Goal: Feedback & Contribution: Leave review/rating

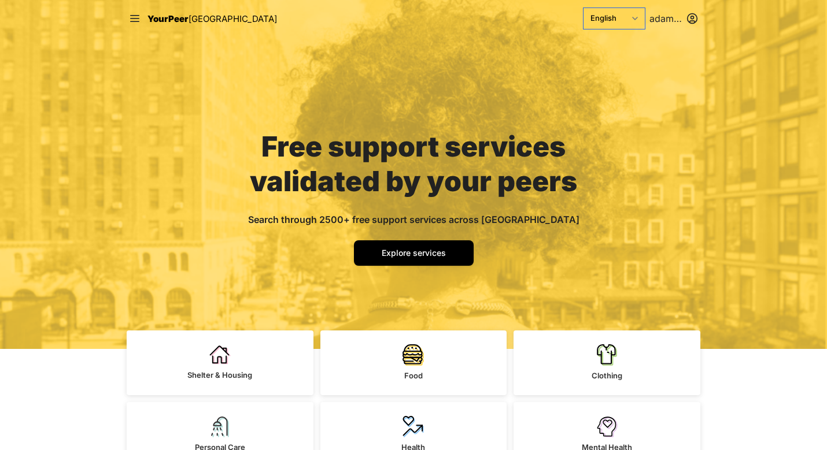
click at [632, 21] on select "English Español 简体中文 বাংলা Français Русский" at bounding box center [613, 18] width 61 height 21
select select "en|fr"
click at [583, 8] on select "English Español 简体中文 বাংলা Français Русский" at bounding box center [613, 18] width 61 height 21
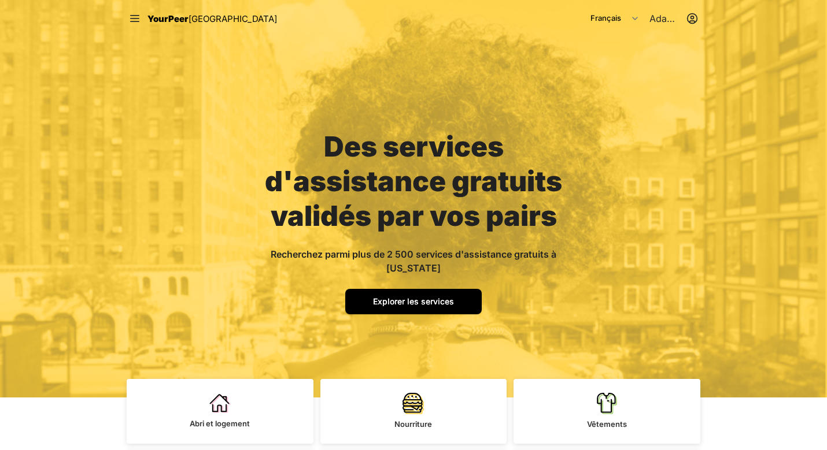
click at [419, 297] on font "Explorer les services" at bounding box center [413, 302] width 81 height 10
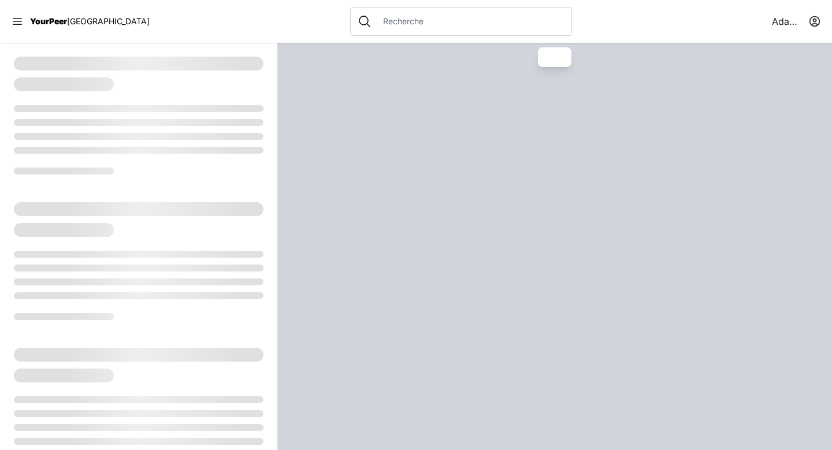
select select "recentlyUpdated"
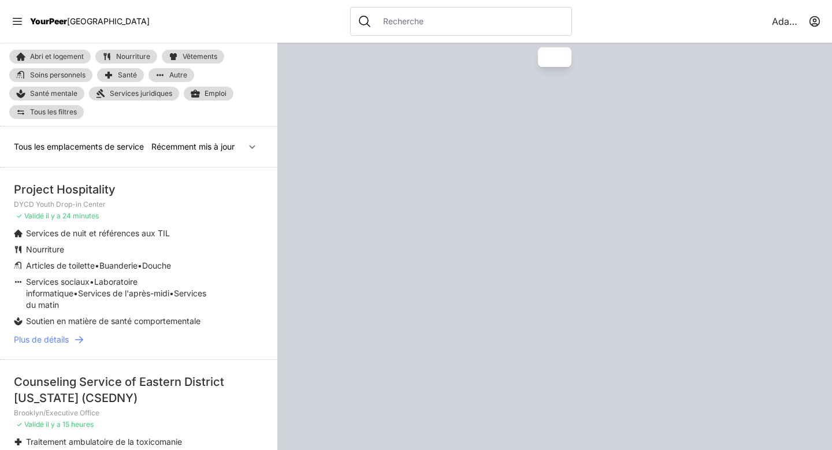
click at [369, 13] on div at bounding box center [461, 21] width 222 height 29
click at [376, 21] on input "text" at bounding box center [470, 22] width 188 height 12
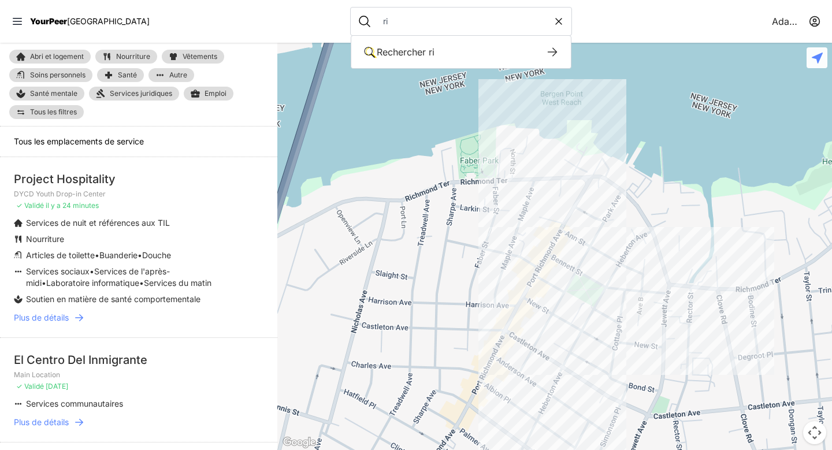
type input "r"
type input "project hos"
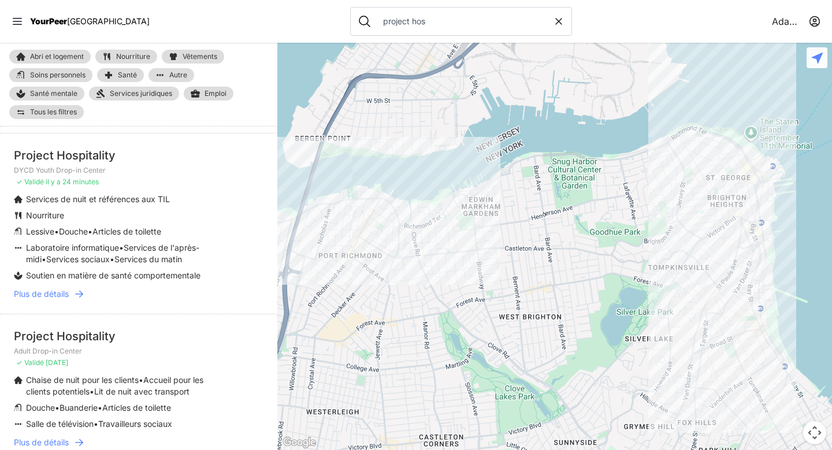
scroll to position [251, 0]
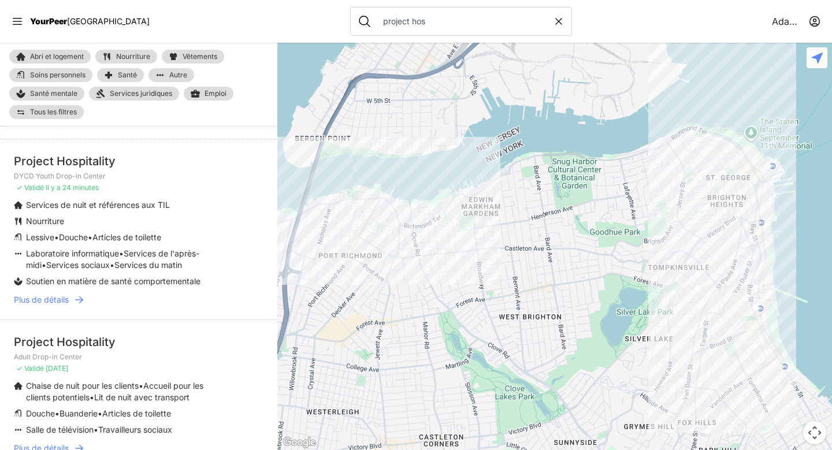
click at [83, 294] on icon at bounding box center [79, 300] width 12 height 12
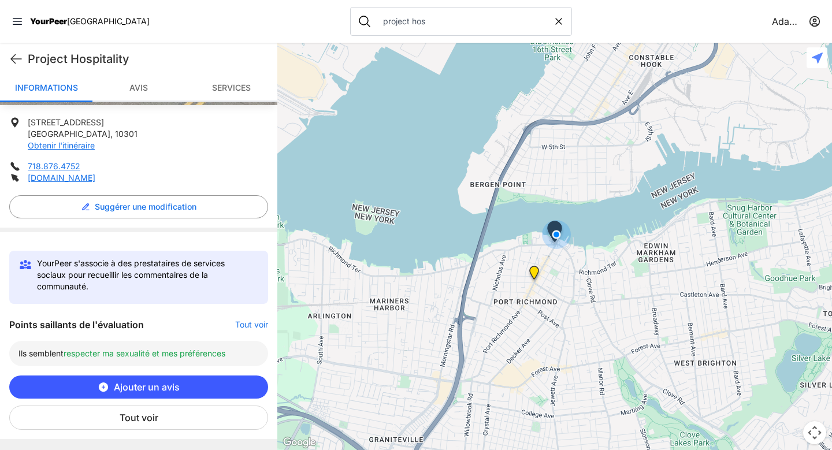
scroll to position [284, 0]
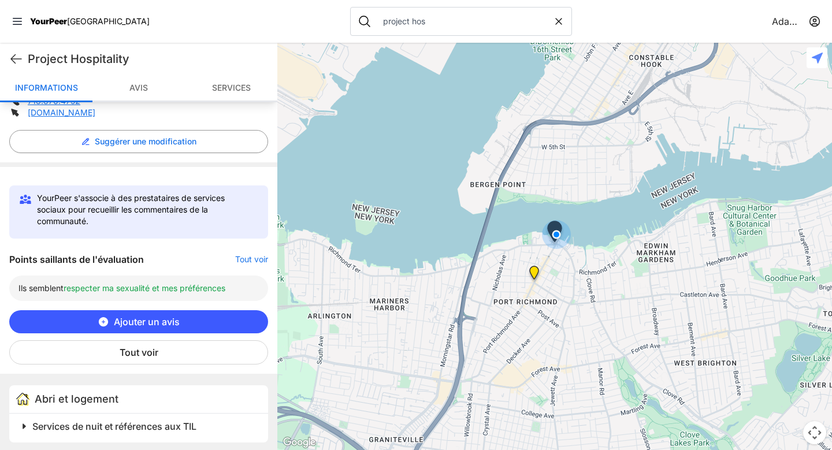
click at [143, 328] on span "Ajouter un avis" at bounding box center [147, 322] width 66 height 14
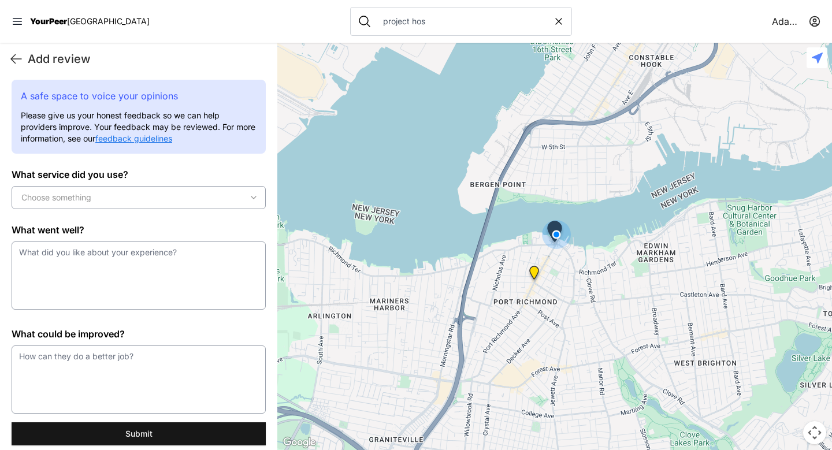
scroll to position [0, 0]
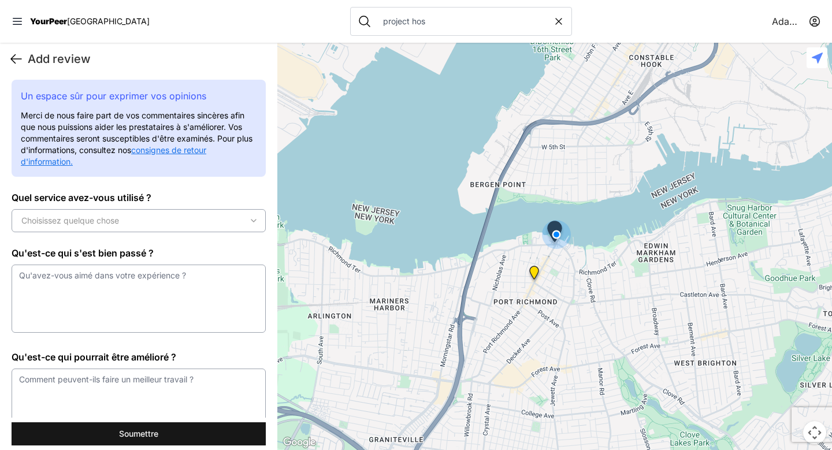
click at [17, 61] on icon at bounding box center [16, 59] width 14 height 14
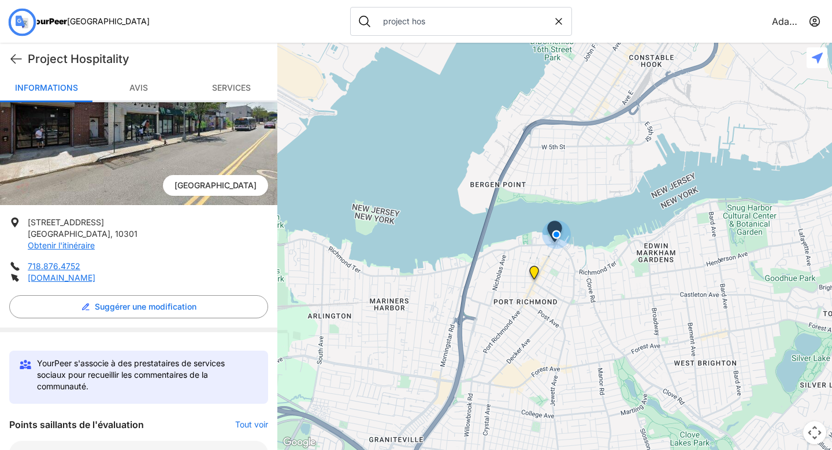
scroll to position [199, 0]
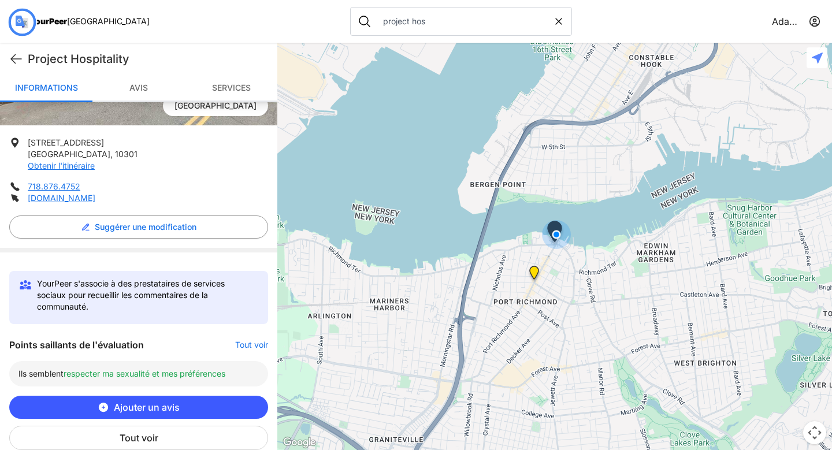
click at [146, 432] on font "Tout voir" at bounding box center [139, 438] width 39 height 14
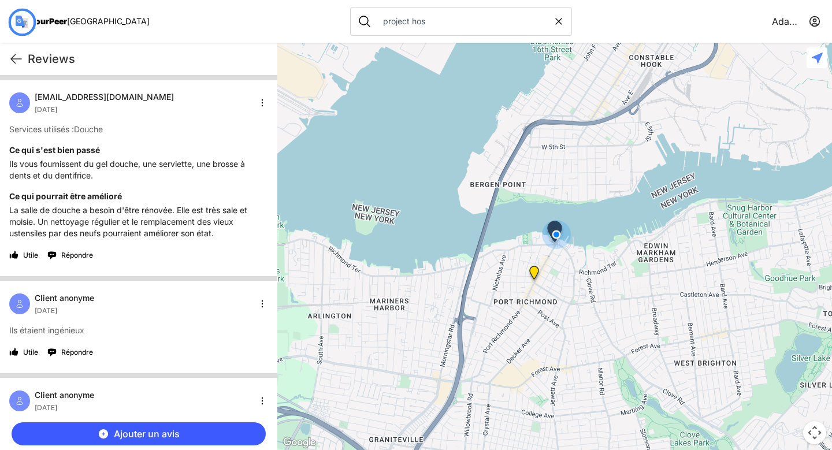
click at [553, 23] on icon at bounding box center [559, 22] width 12 height 12
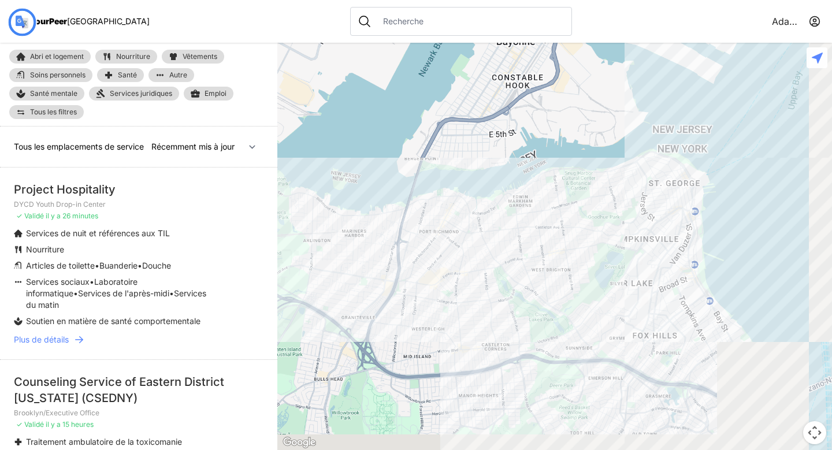
select select "nearby"
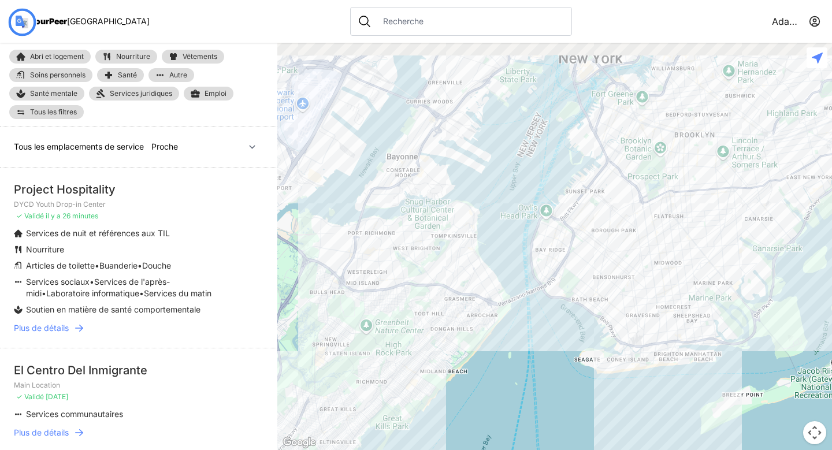
drag, startPoint x: 616, startPoint y: 128, endPoint x: 475, endPoint y: 188, distance: 152.6
click at [475, 188] on div at bounding box center [554, 247] width 555 height 408
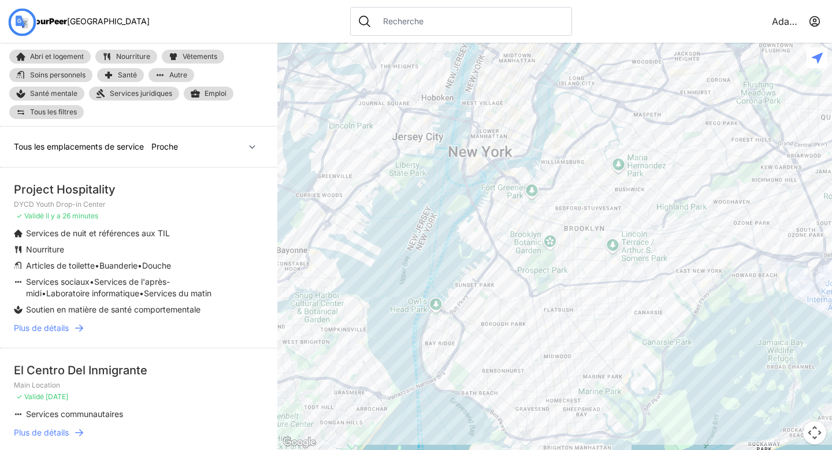
drag, startPoint x: 487, startPoint y: 150, endPoint x: 426, endPoint y: 242, distance: 110.5
click at [426, 242] on div at bounding box center [554, 247] width 555 height 408
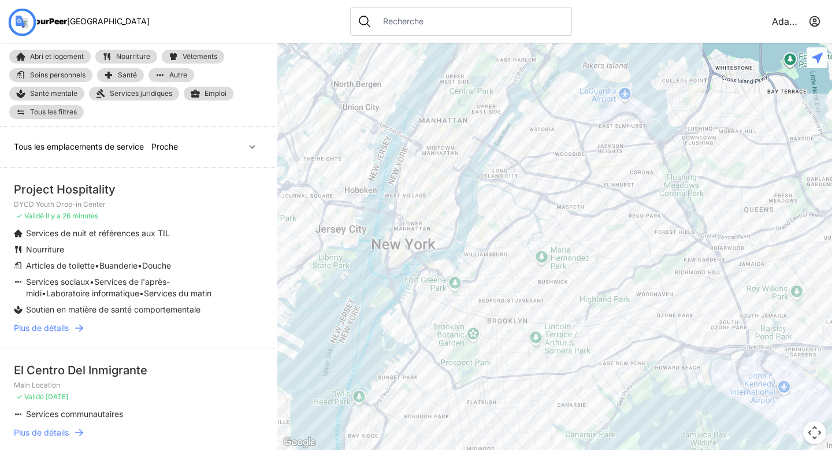
click at [55, 329] on font "Plus de détails" at bounding box center [41, 328] width 55 height 10
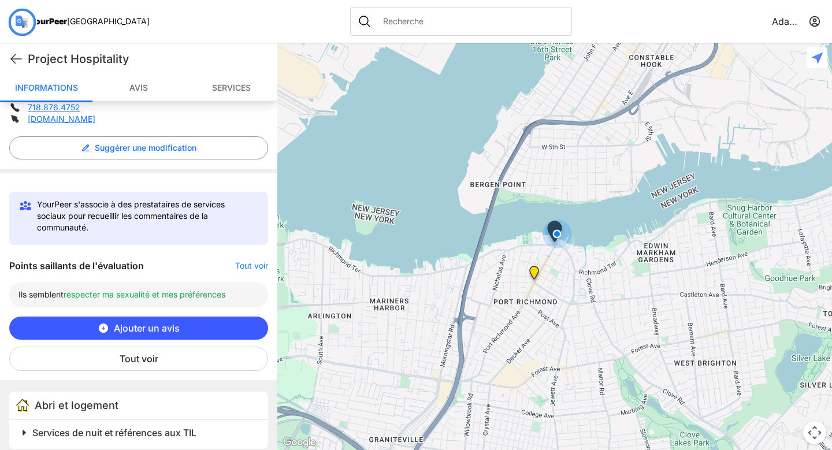
scroll to position [290, 0]
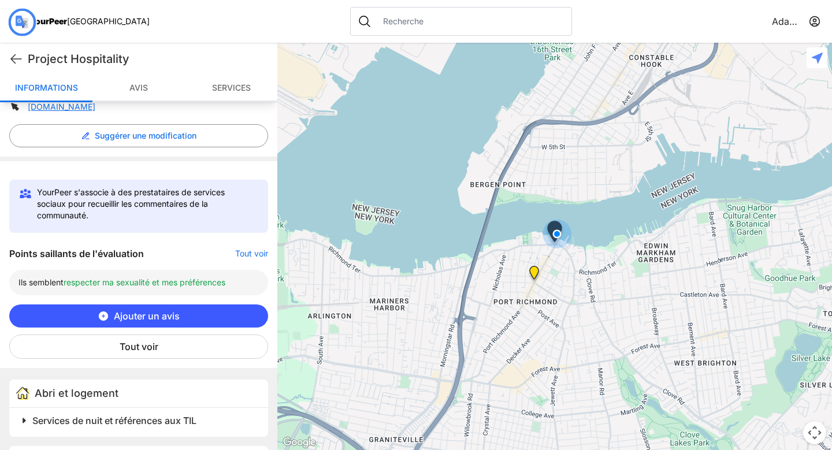
click at [145, 327] on button "Ajouter un avis" at bounding box center [138, 316] width 259 height 23
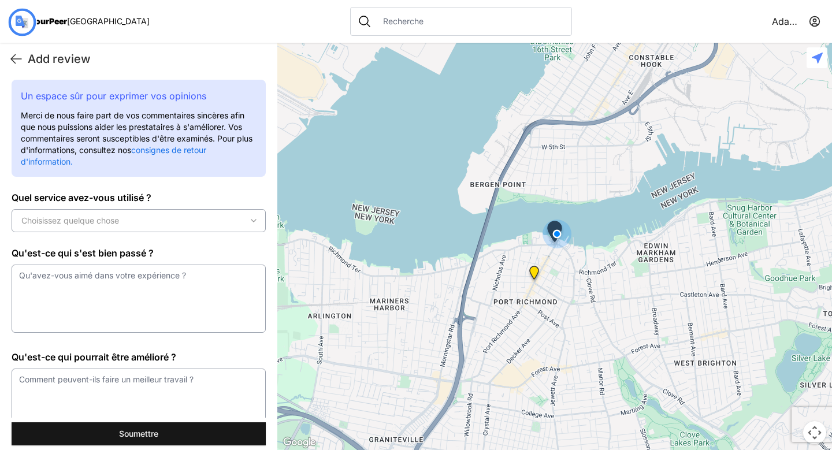
click at [206, 152] on font "consignes de retour d'information." at bounding box center [114, 155] width 186 height 21
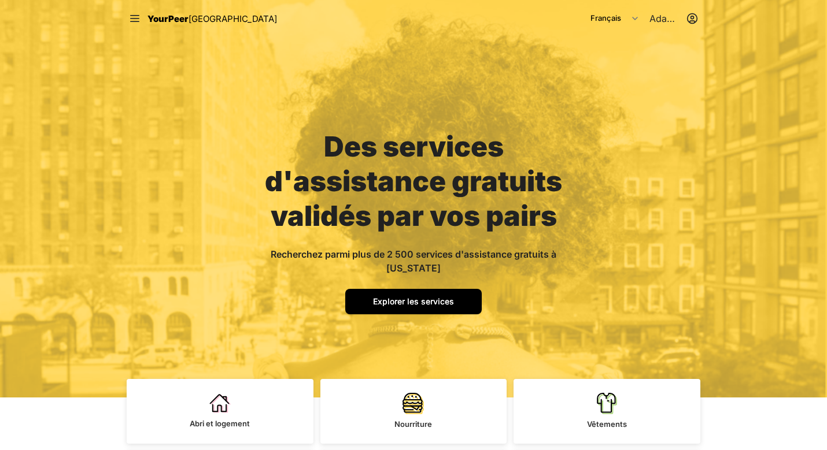
click at [450, 296] on link "Explorer les services" at bounding box center [413, 301] width 136 height 25
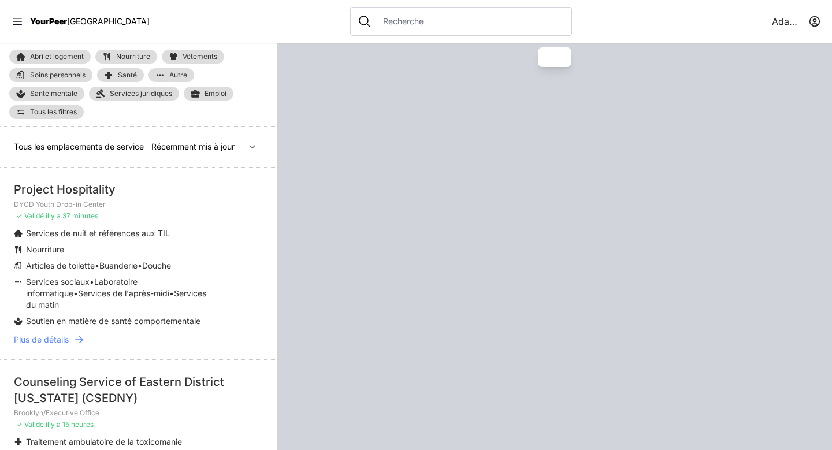
click at [376, 24] on input "text" at bounding box center [470, 22] width 188 height 12
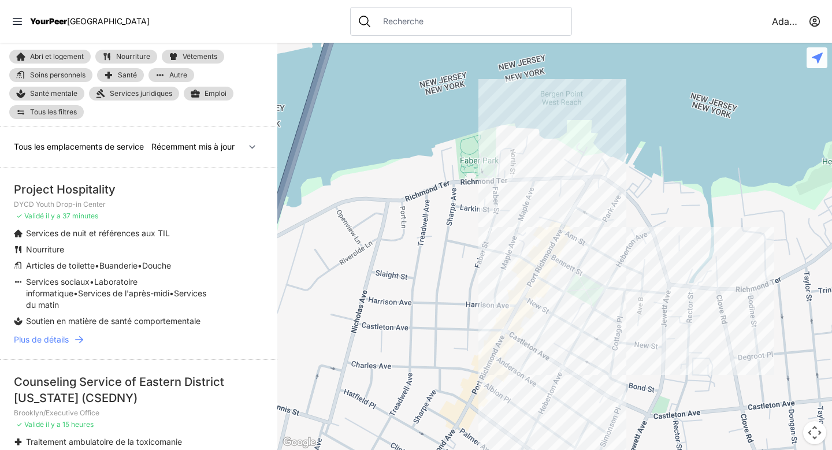
select select "nearby"
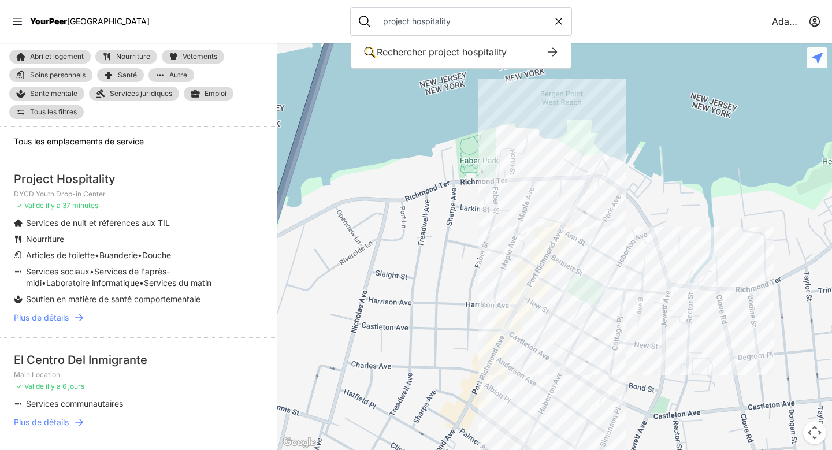
type input "project hospitality"
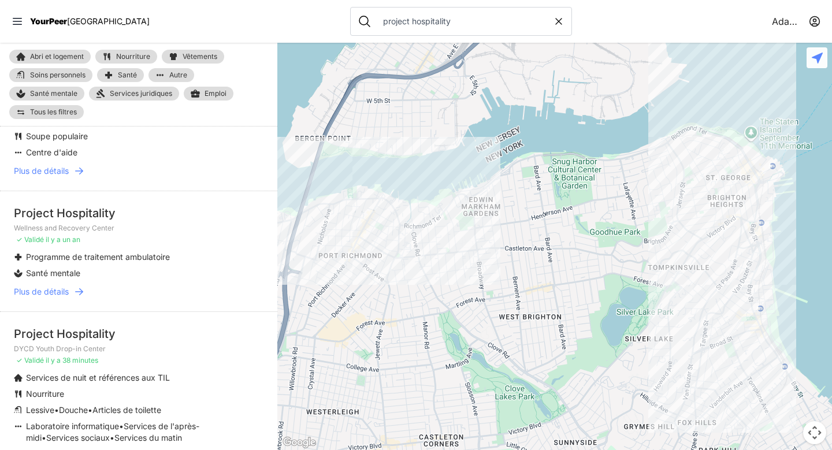
scroll to position [661, 0]
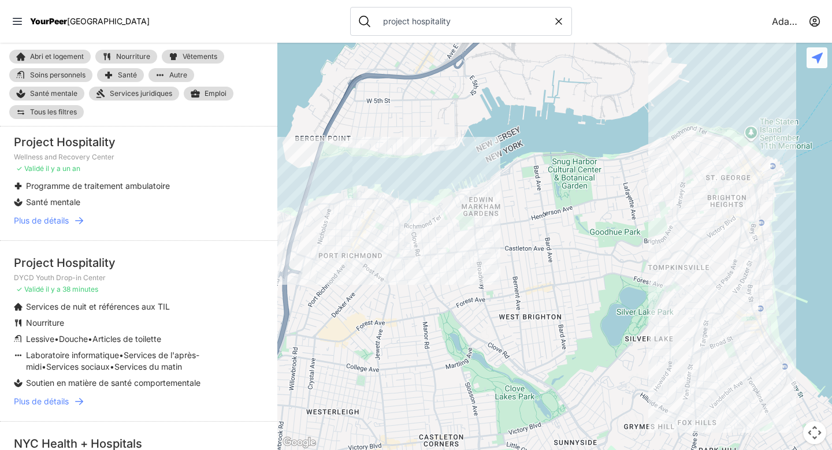
click at [84, 396] on icon at bounding box center [79, 402] width 12 height 12
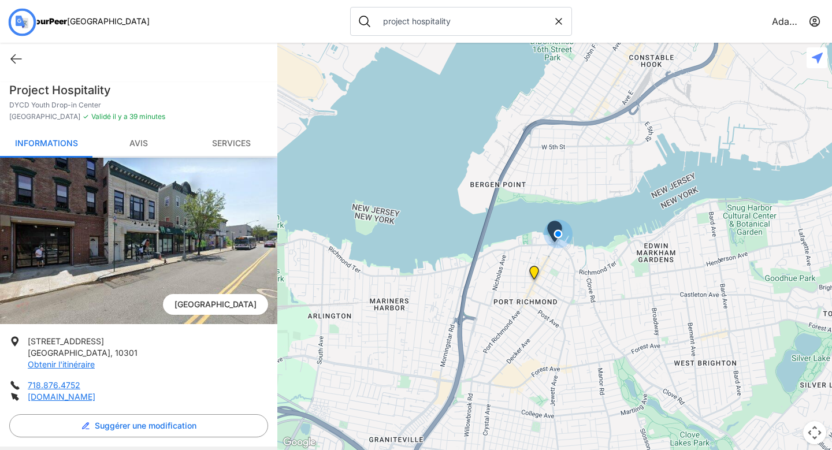
click at [63, 21] on span "YourPeer" at bounding box center [48, 21] width 37 height 10
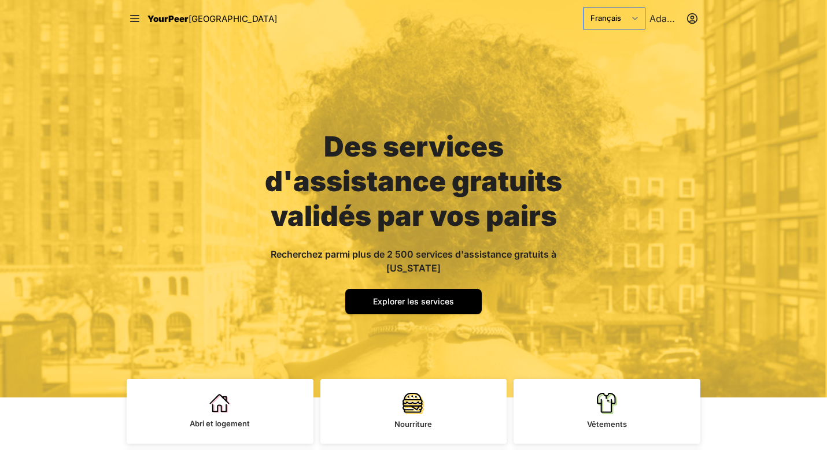
click at [634, 20] on select "English Español 简体中文 বাংলা Français Русский" at bounding box center [613, 18] width 61 height 21
select select "auto|en"
click at [583, 8] on select "English Español 简体中文 বাংলা Français Русский" at bounding box center [613, 18] width 61 height 21
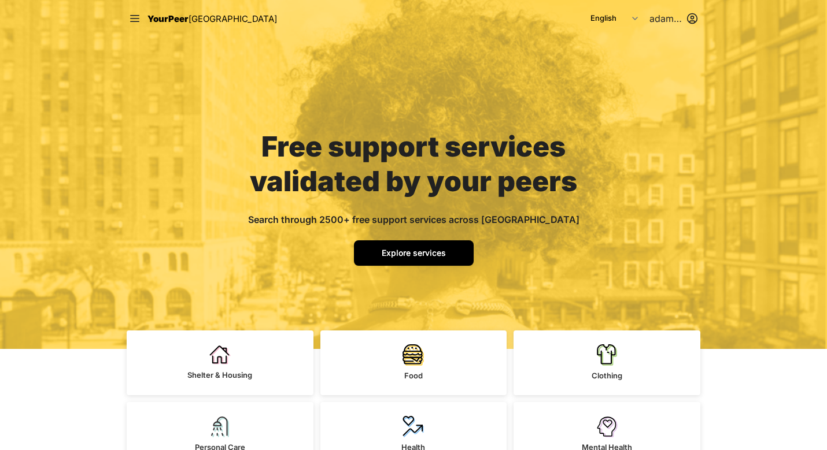
click at [414, 249] on span "Explore services" at bounding box center [414, 253] width 64 height 10
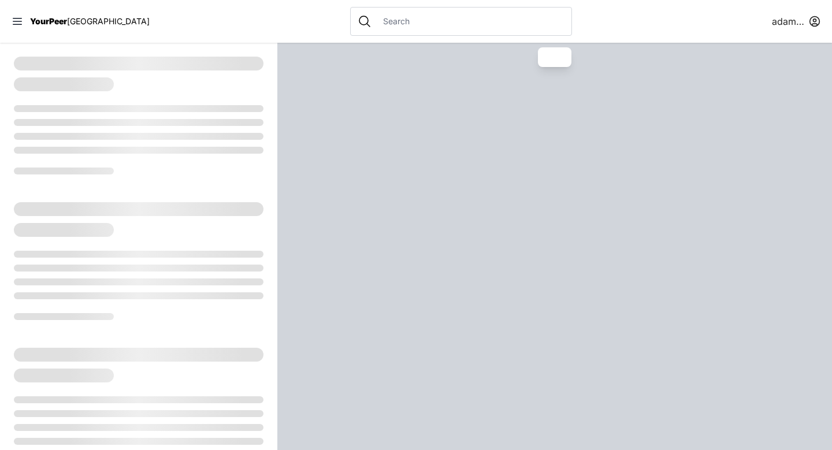
select select "recentlyUpdated"
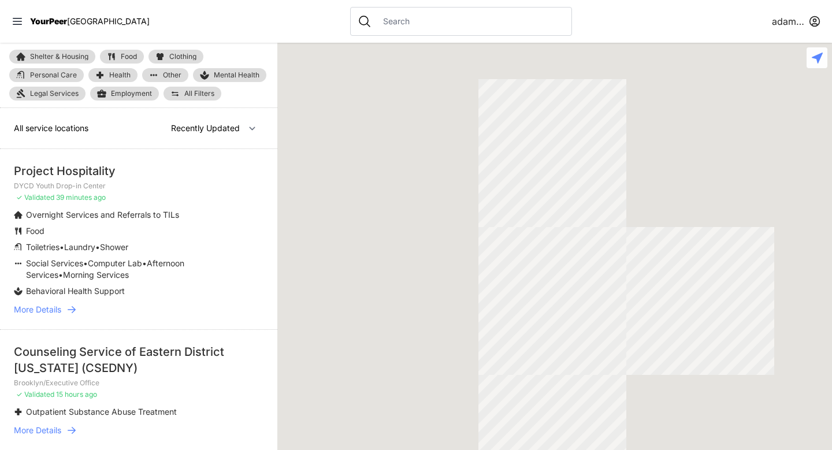
click at [78, 312] on link "More Details" at bounding box center [139, 310] width 250 height 12
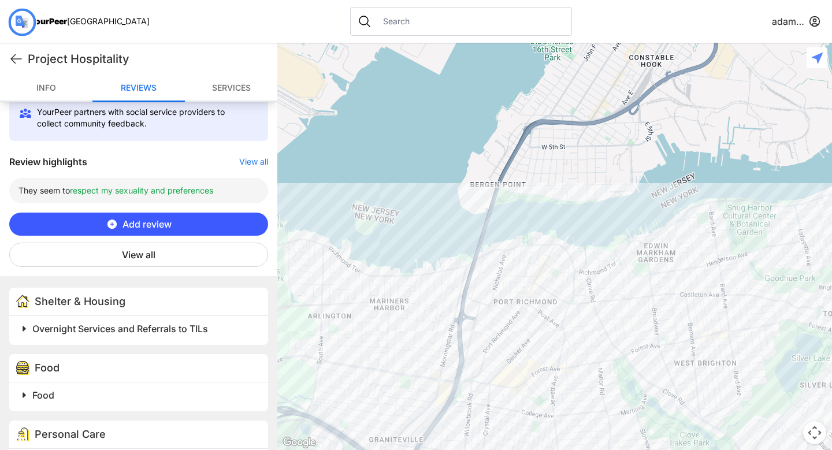
scroll to position [371, 0]
click at [141, 246] on button "View all" at bounding box center [138, 254] width 259 height 24
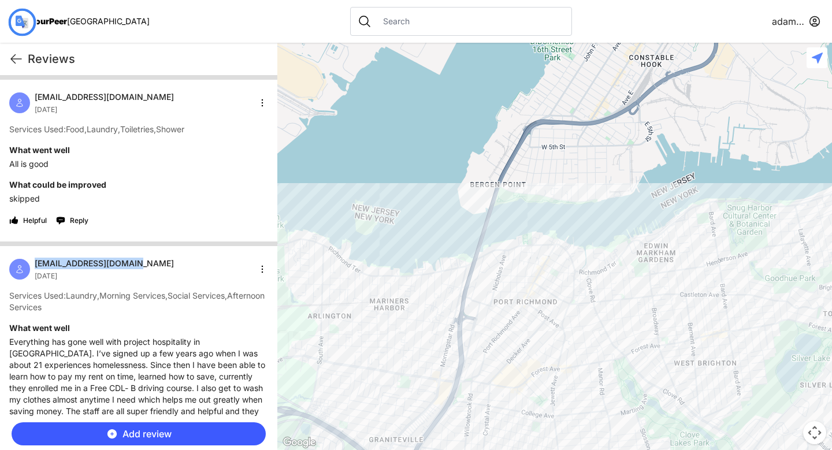
drag, startPoint x: 139, startPoint y: 262, endPoint x: 37, endPoint y: 265, distance: 101.8
click at [36, 264] on div "[EMAIL_ADDRESS][DOMAIN_NAME] [DATE]" at bounding box center [138, 269] width 259 height 23
click at [129, 51] on h1 "Reviews" at bounding box center [148, 59] width 240 height 16
click at [147, 433] on font "Add review" at bounding box center [147, 434] width 49 height 12
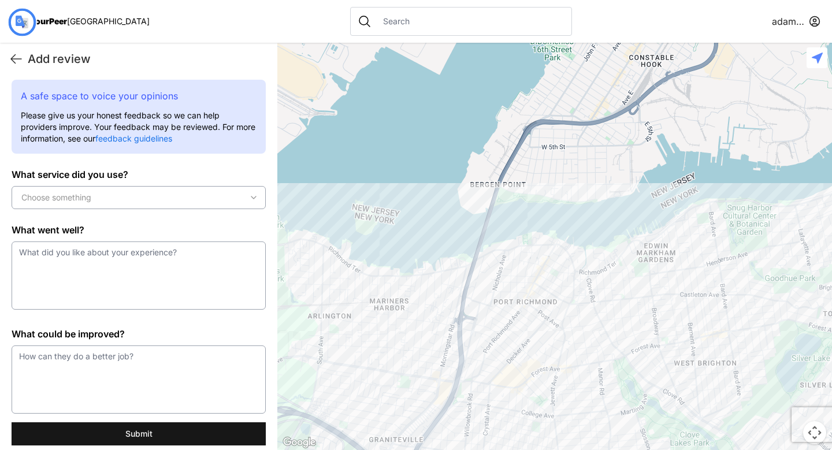
click at [172, 141] on link "feedback guidelines" at bounding box center [133, 139] width 77 height 10
click at [10, 62] on icon at bounding box center [16, 59] width 14 height 14
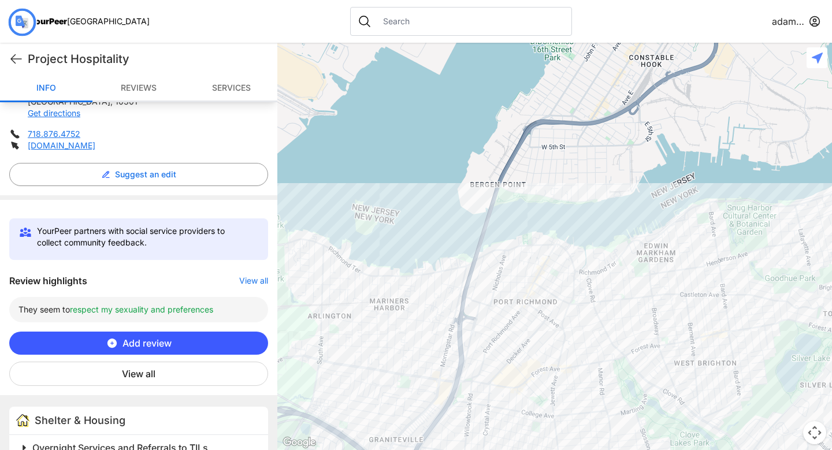
scroll to position [255, 0]
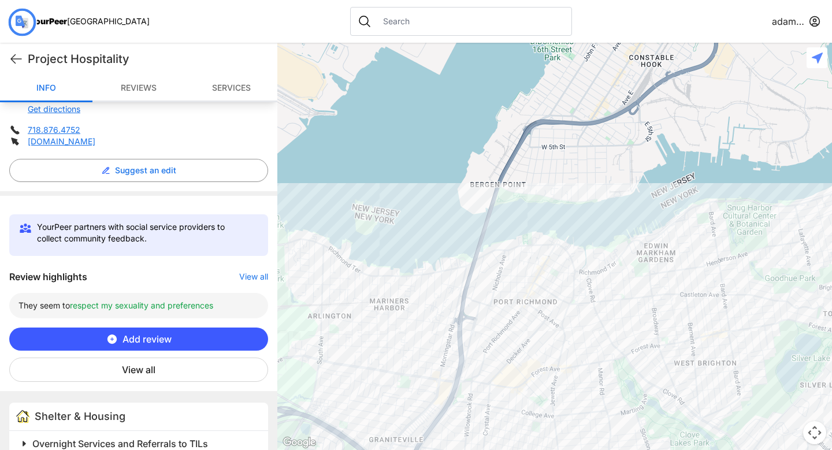
click at [147, 337] on font "Add review" at bounding box center [147, 340] width 49 height 12
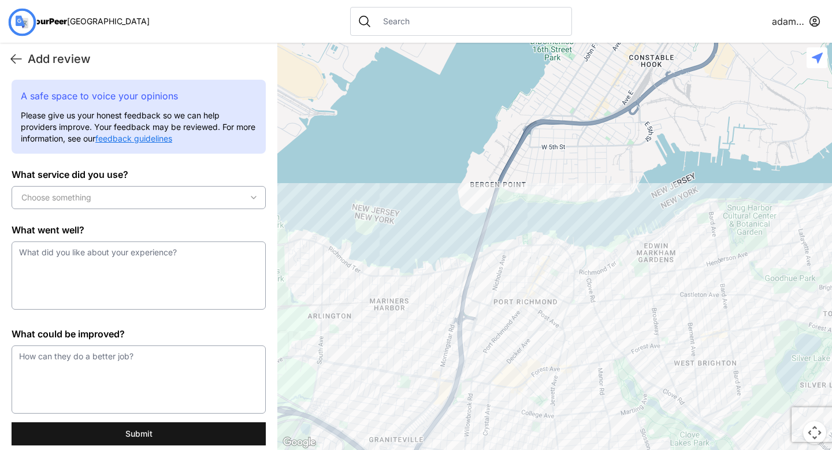
scroll to position [0, 0]
